Goal: Task Accomplishment & Management: Manage account settings

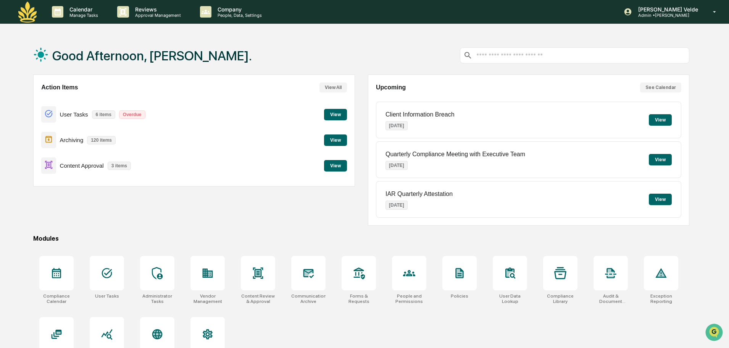
click at [333, 165] on button "View" at bounding box center [335, 165] width 23 height 11
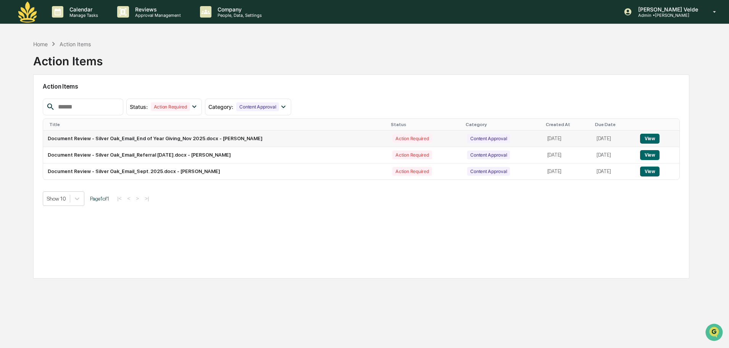
click at [191, 142] on td "Document Review - Silver Oak_Email_End of Year Giving_Nov 2025.docx - [PERSON_N…" at bounding box center [215, 139] width 345 height 16
click at [656, 138] on button "View" at bounding box center [649, 139] width 19 height 10
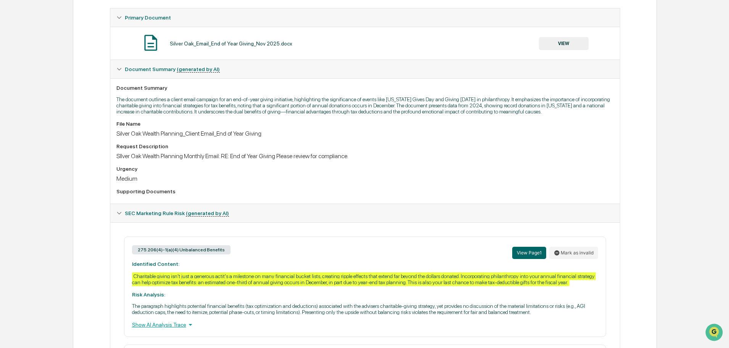
scroll to position [153, 0]
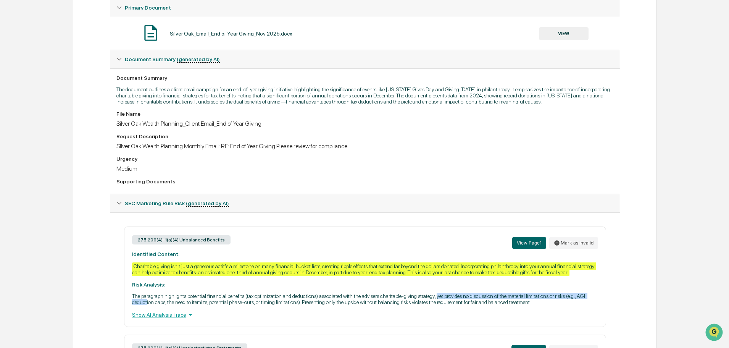
drag, startPoint x: 172, startPoint y: 296, endPoint x: 439, endPoint y: 299, distance: 266.5
click at [439, 299] on p "The paragraph highlights potential financial benefits (tax optimization and ded…" at bounding box center [365, 299] width 466 height 12
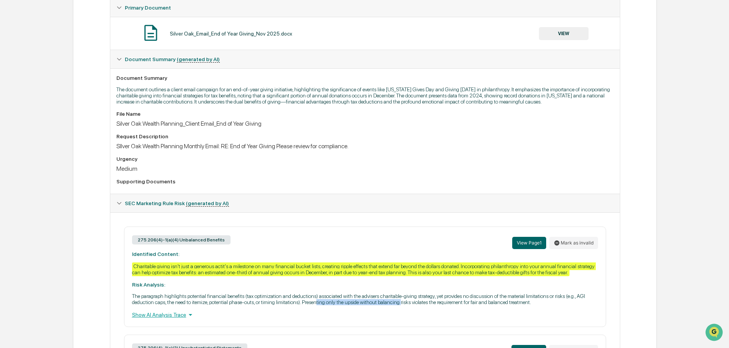
drag, startPoint x: 317, startPoint y: 302, endPoint x: 402, endPoint y: 302, distance: 84.8
click at [402, 302] on p "The paragraph highlights potential financial benefits (tax optimization and ded…" at bounding box center [365, 299] width 466 height 12
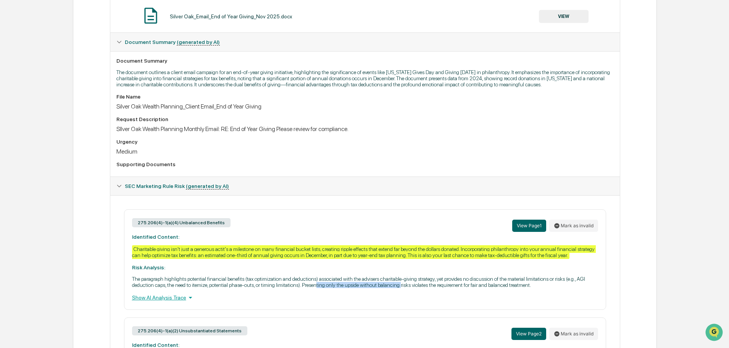
scroll to position [267, 0]
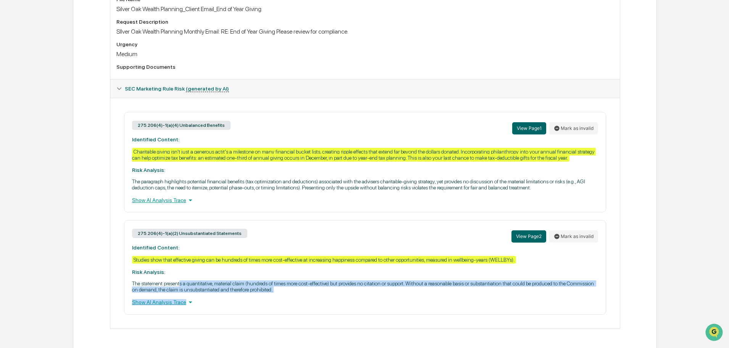
drag, startPoint x: 183, startPoint y: 281, endPoint x: 262, endPoint y: 293, distance: 79.6
click at [262, 293] on div "275.206(4)-1(a)(2) Unsubstantiated Statements View Page 2 Mark as invalid Ident…" at bounding box center [365, 267] width 482 height 94
click at [272, 290] on p "The statement presents a quantitative, material claim (hundreds of times more c…" at bounding box center [365, 286] width 466 height 12
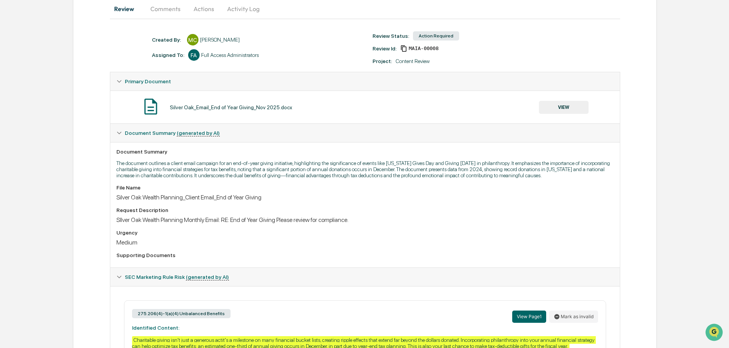
scroll to position [0, 0]
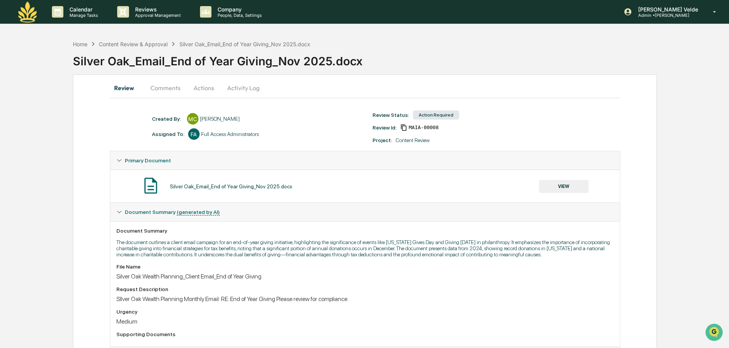
click at [24, 15] on img at bounding box center [27, 12] width 18 height 21
